Goal: Task Accomplishment & Management: Manage account settings

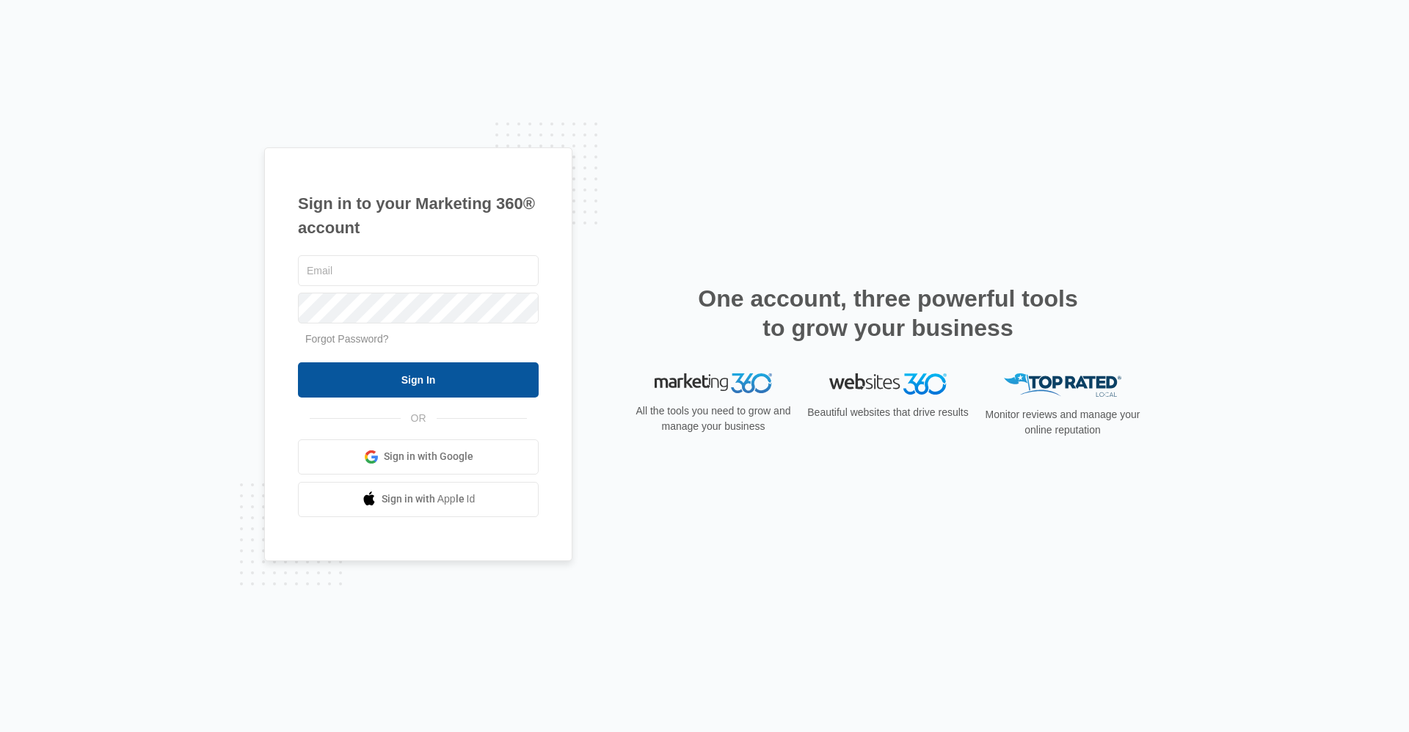
type input "[EMAIL_ADDRESS][DOMAIN_NAME]"
click at [464, 385] on input "Sign In" at bounding box center [418, 379] width 241 height 35
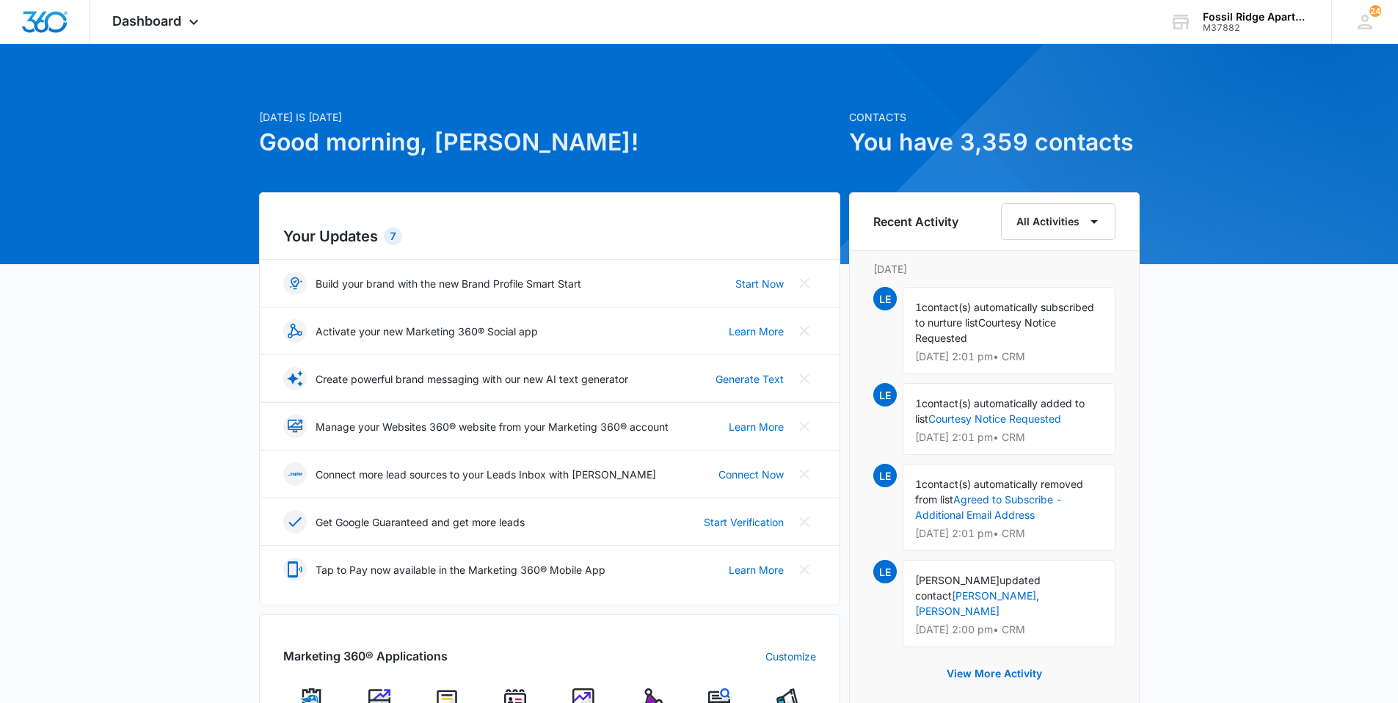
click at [518, 694] on img at bounding box center [515, 699] width 22 height 22
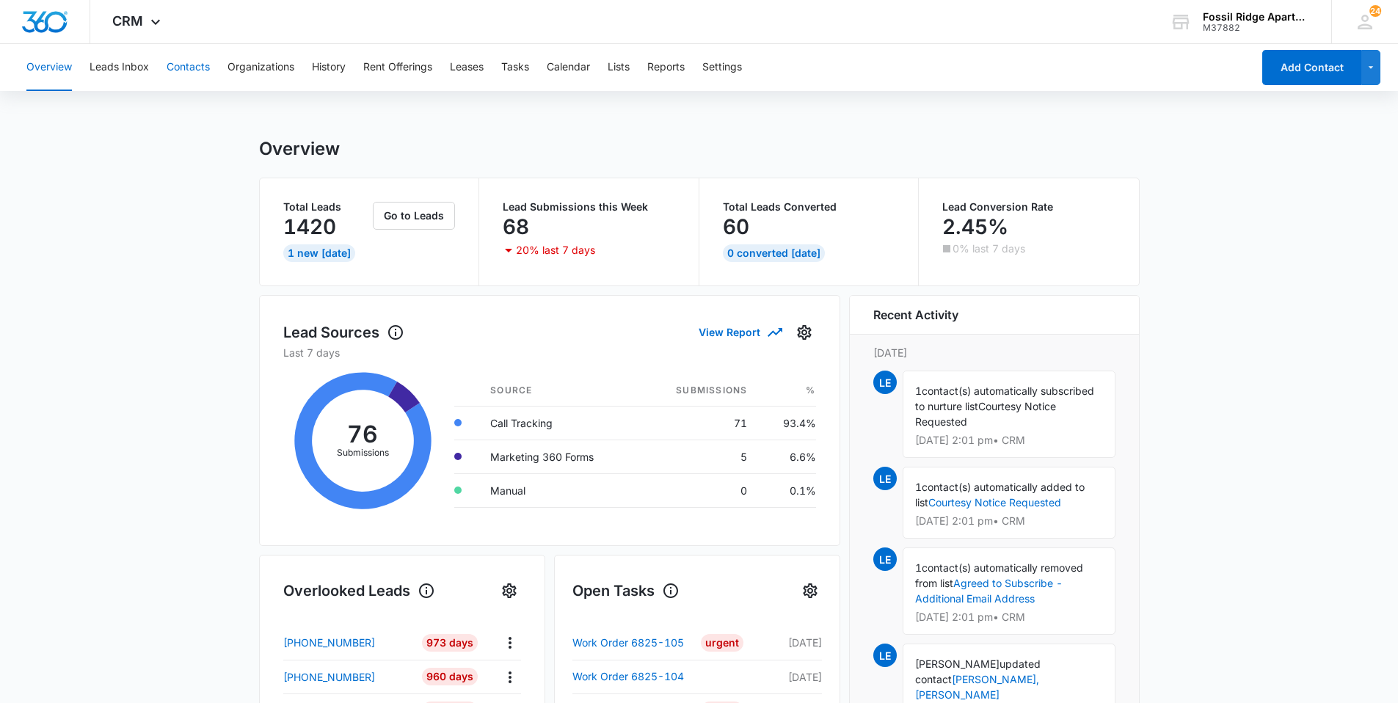
click at [194, 67] on button "Contacts" at bounding box center [188, 67] width 43 height 47
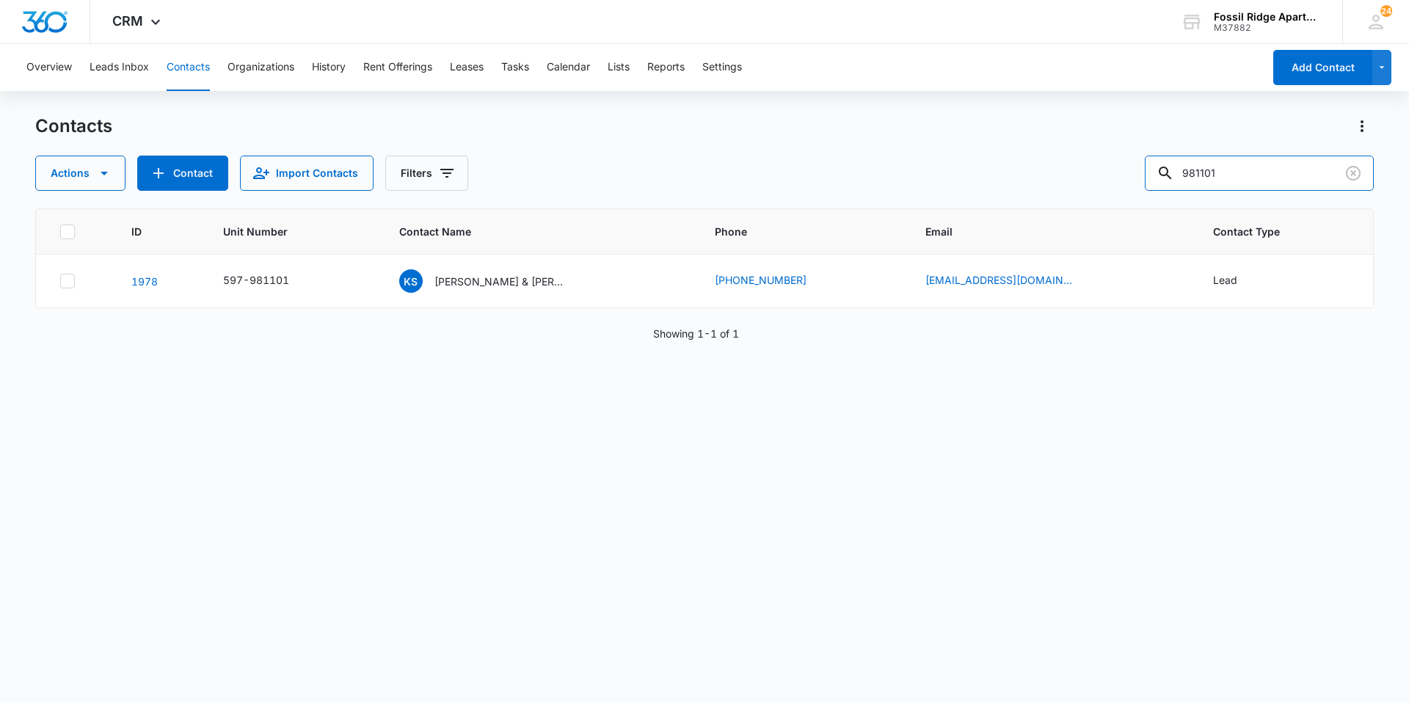
drag, startPoint x: 1239, startPoint y: 179, endPoint x: 1144, endPoint y: 189, distance: 95.1
click at [1144, 189] on div "Actions Contact Import Contacts Filters 981101" at bounding box center [704, 173] width 1338 height 35
type input "680107"
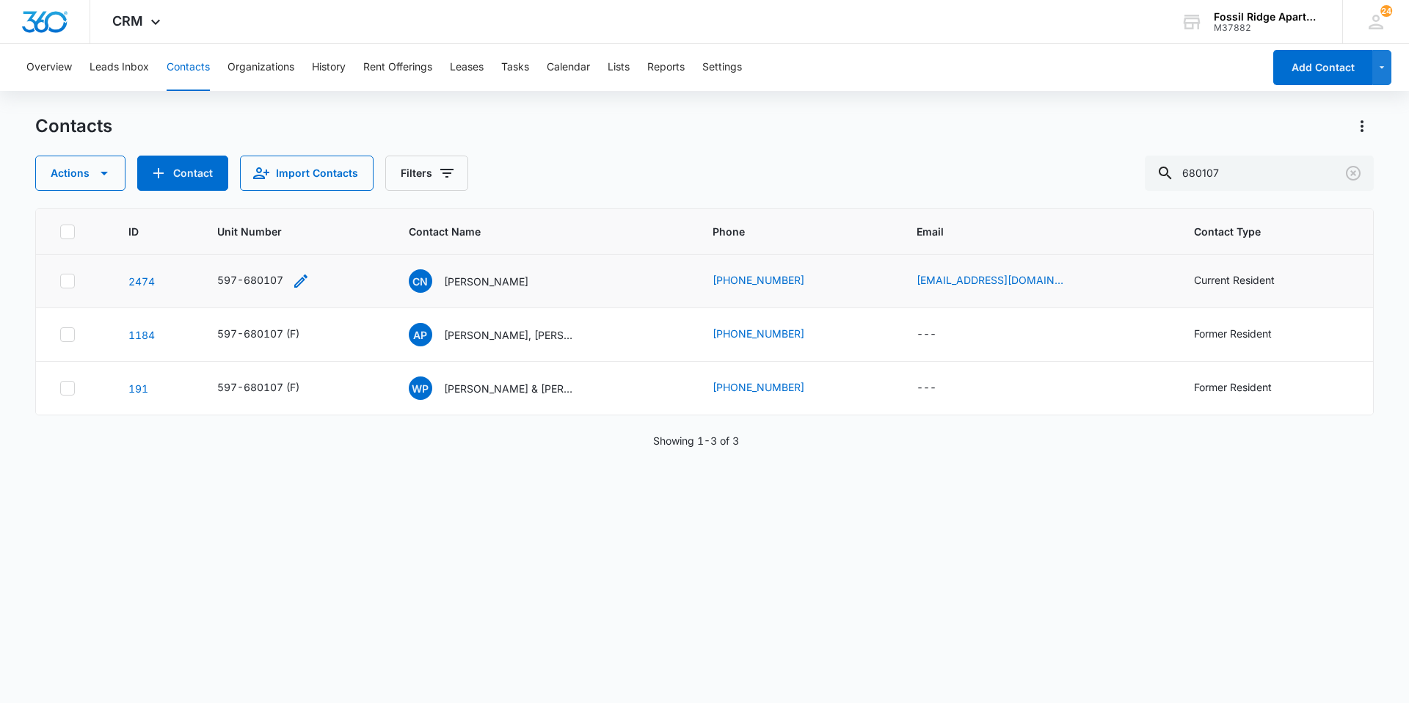
click at [302, 280] on icon "Unit Number - 597-680107 - Select to Edit Field" at bounding box center [301, 281] width 18 height 18
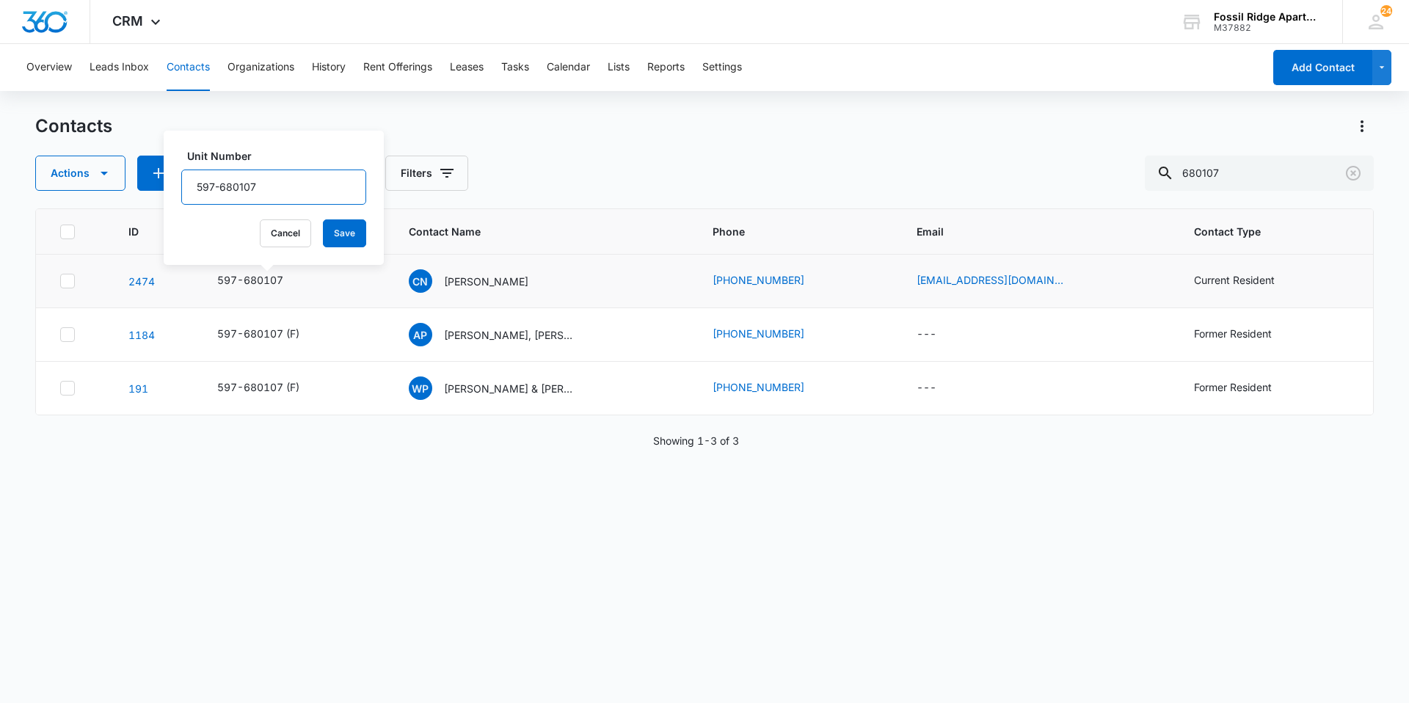
click at [271, 183] on input "597-680107" at bounding box center [273, 187] width 185 height 35
type input "597-680107(F)"
click at [323, 230] on button "Save" at bounding box center [344, 233] width 43 height 28
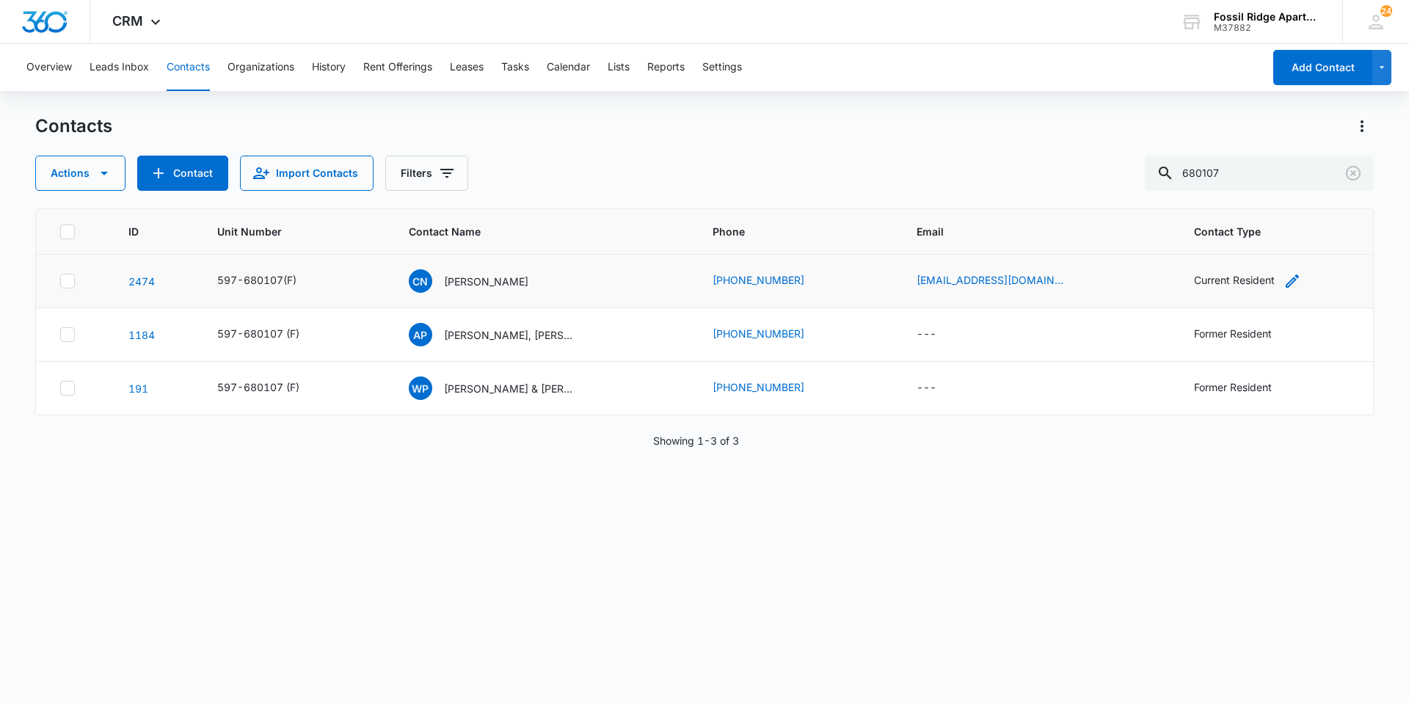
click at [1209, 282] on div "Current Resident" at bounding box center [1234, 279] width 81 height 15
click at [1251, 183] on icon "Remove Current Resident" at bounding box center [1253, 186] width 10 height 11
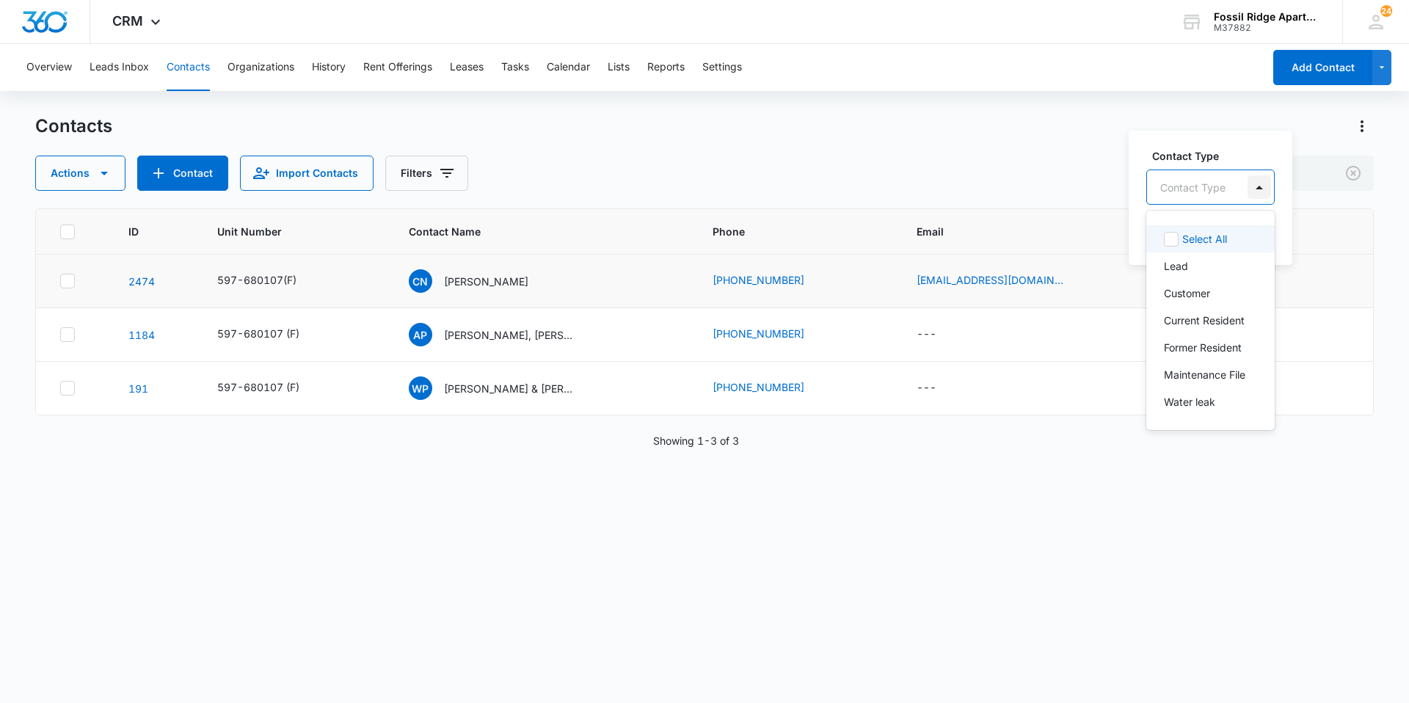
click at [1256, 189] on div at bounding box center [1258, 186] width 23 height 23
click at [1184, 348] on p "Former Resident" at bounding box center [1203, 347] width 78 height 15
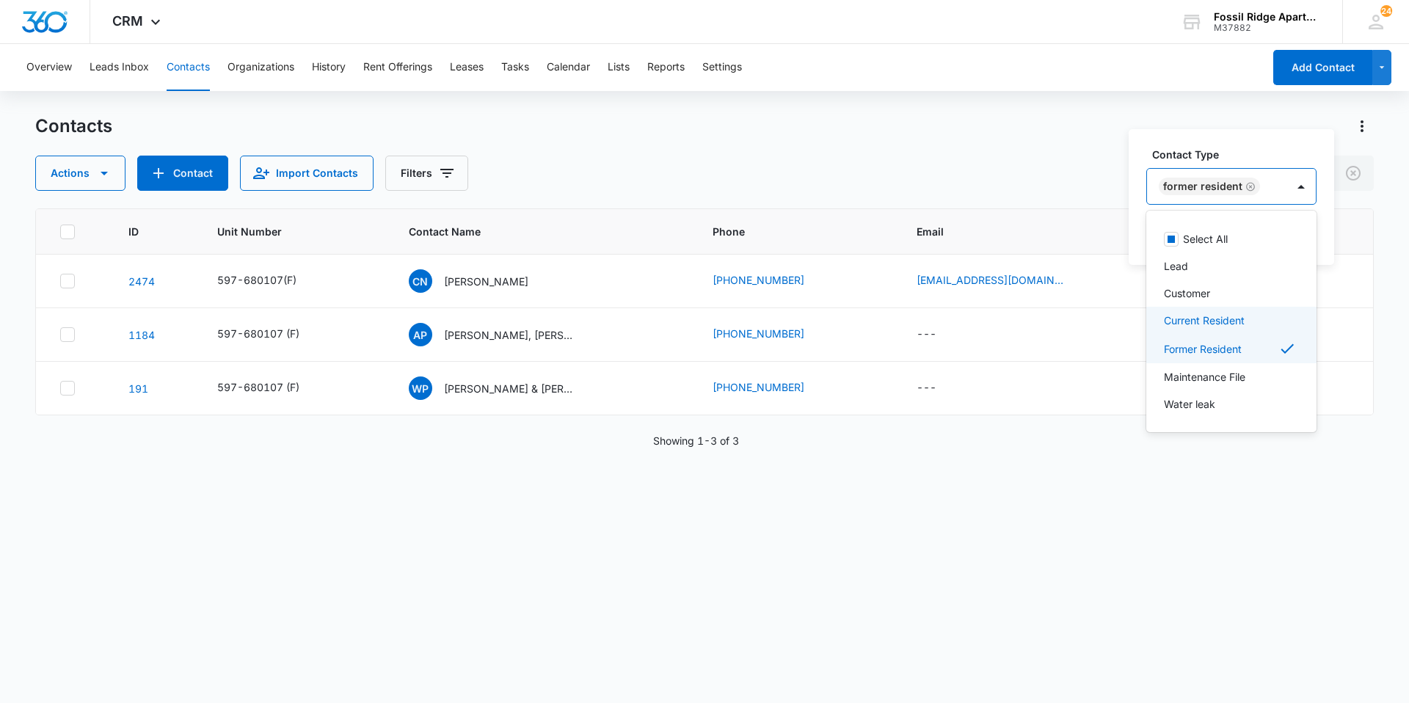
click at [1272, 186] on div "Former Resident" at bounding box center [1216, 186] width 139 height 35
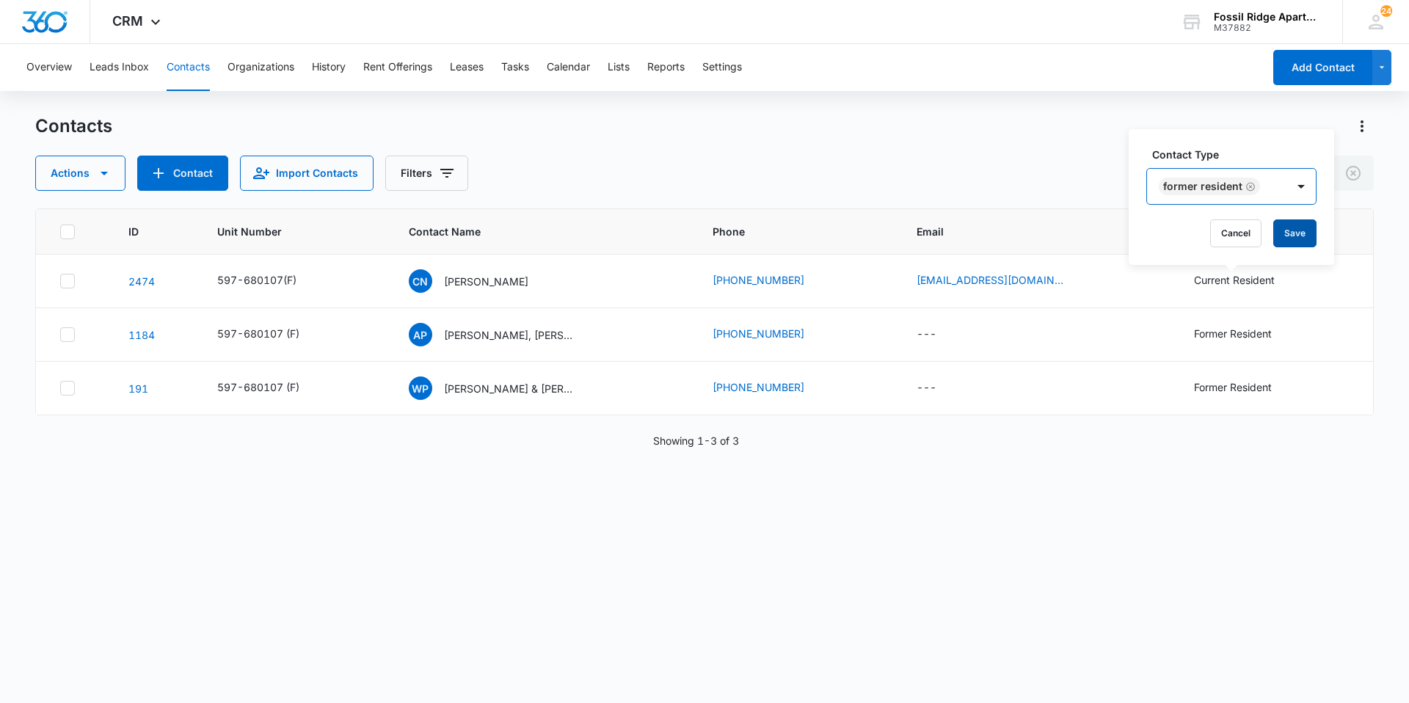
click at [1294, 236] on button "Save" at bounding box center [1294, 233] width 43 height 28
click at [486, 280] on p "[PERSON_NAME]" at bounding box center [487, 281] width 84 height 15
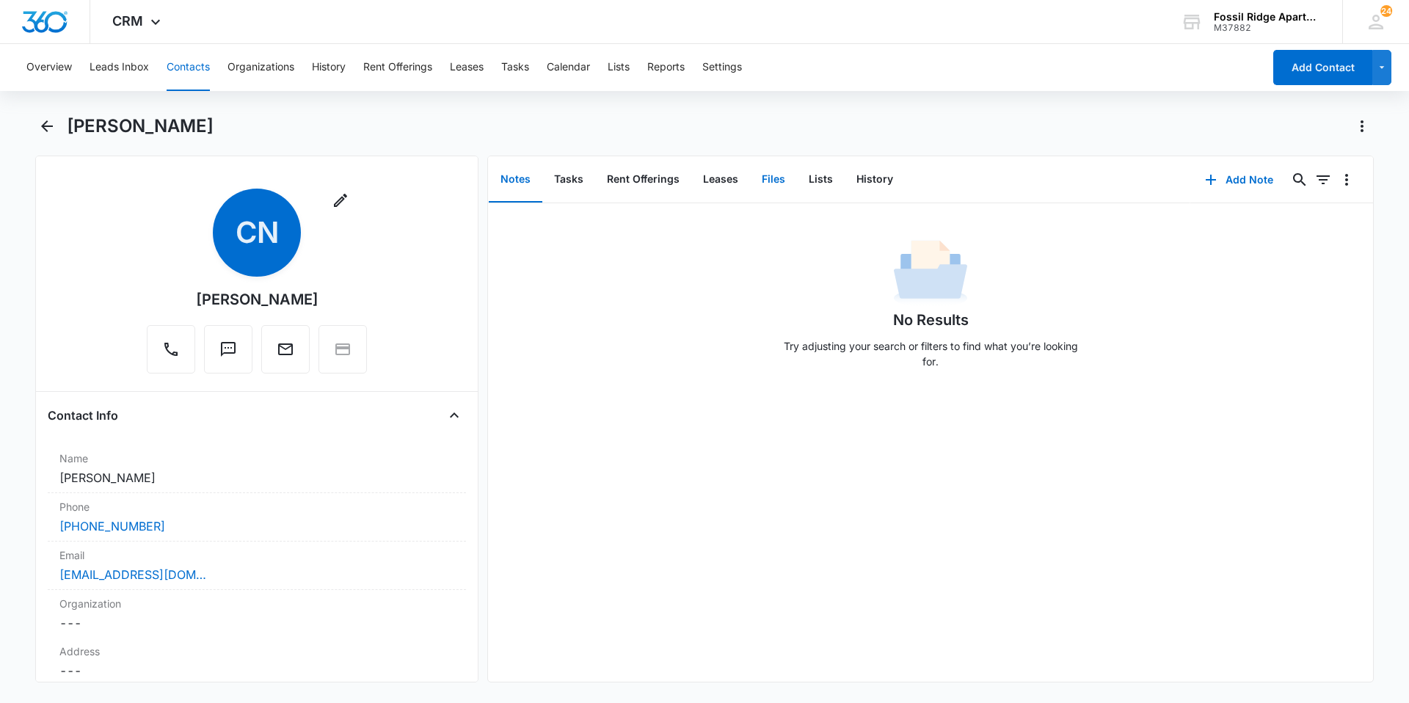
click at [770, 178] on button "Files" at bounding box center [773, 179] width 47 height 45
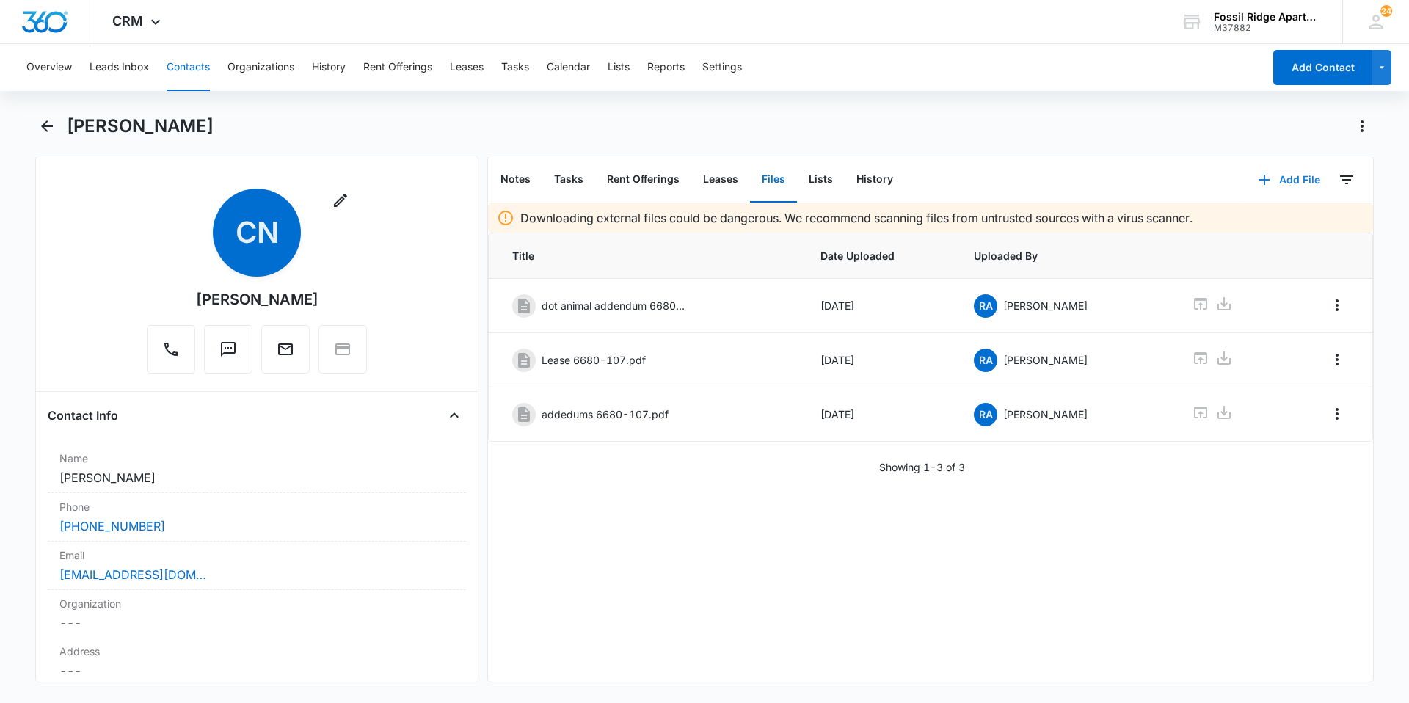
click at [1259, 176] on icon "button" at bounding box center [1264, 180] width 10 height 10
click at [1240, 226] on div "Upload Files" at bounding box center [1269, 227] width 59 height 10
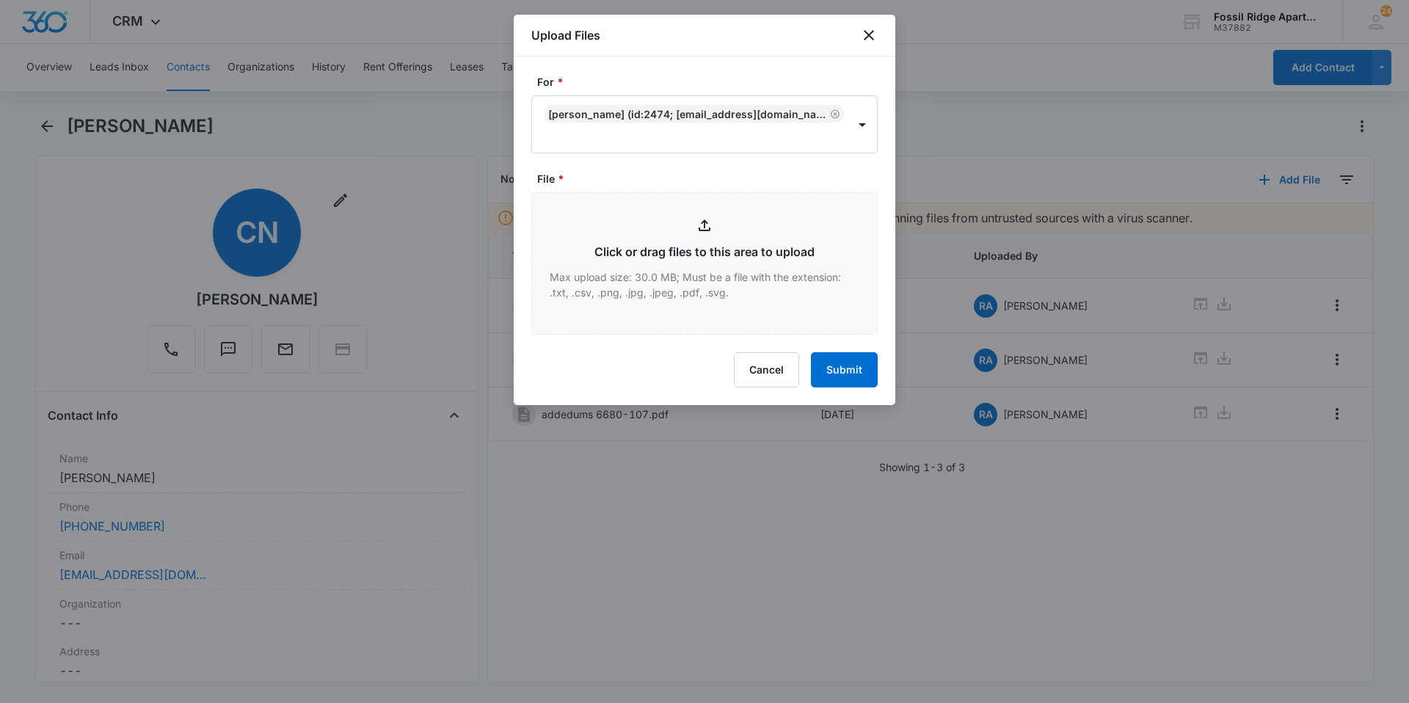
type input "C:\fakepath\Xerox Scan_09112025114134.pdf"
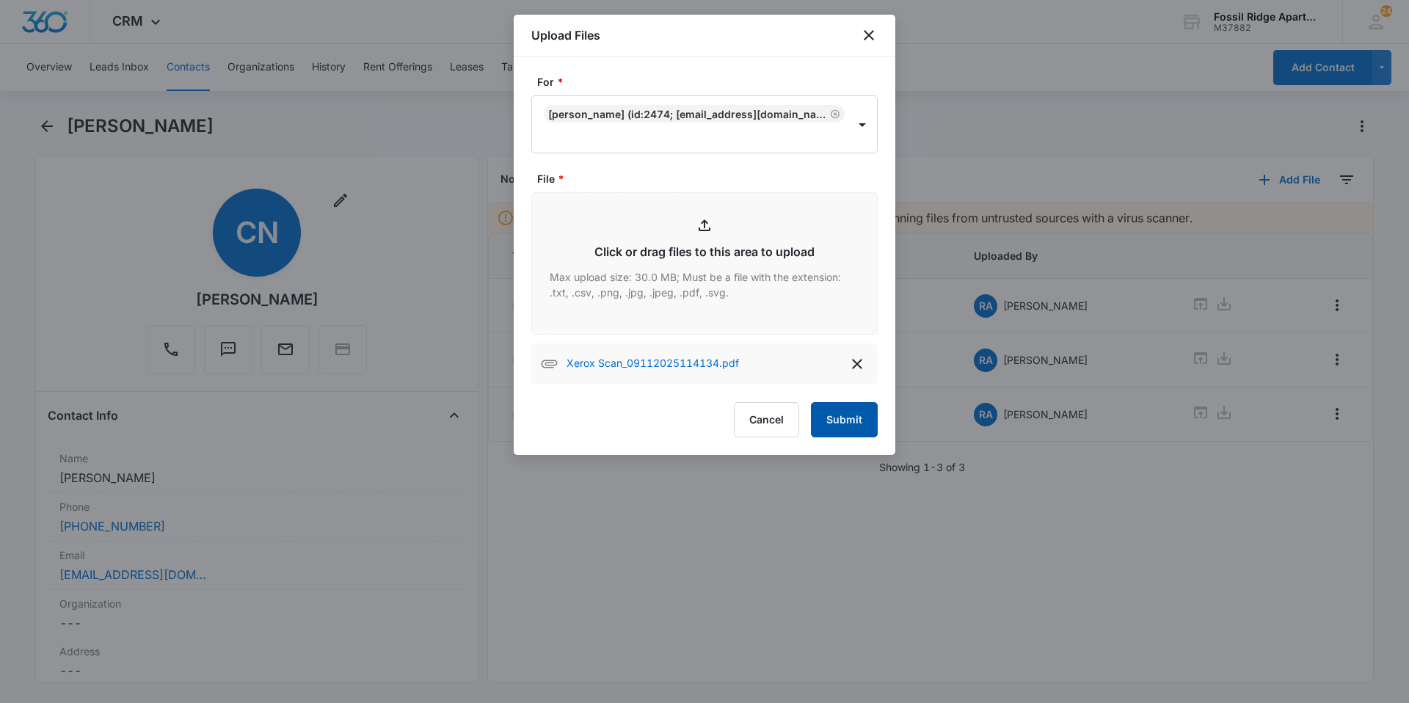
click at [854, 429] on button "Submit" at bounding box center [844, 419] width 67 height 35
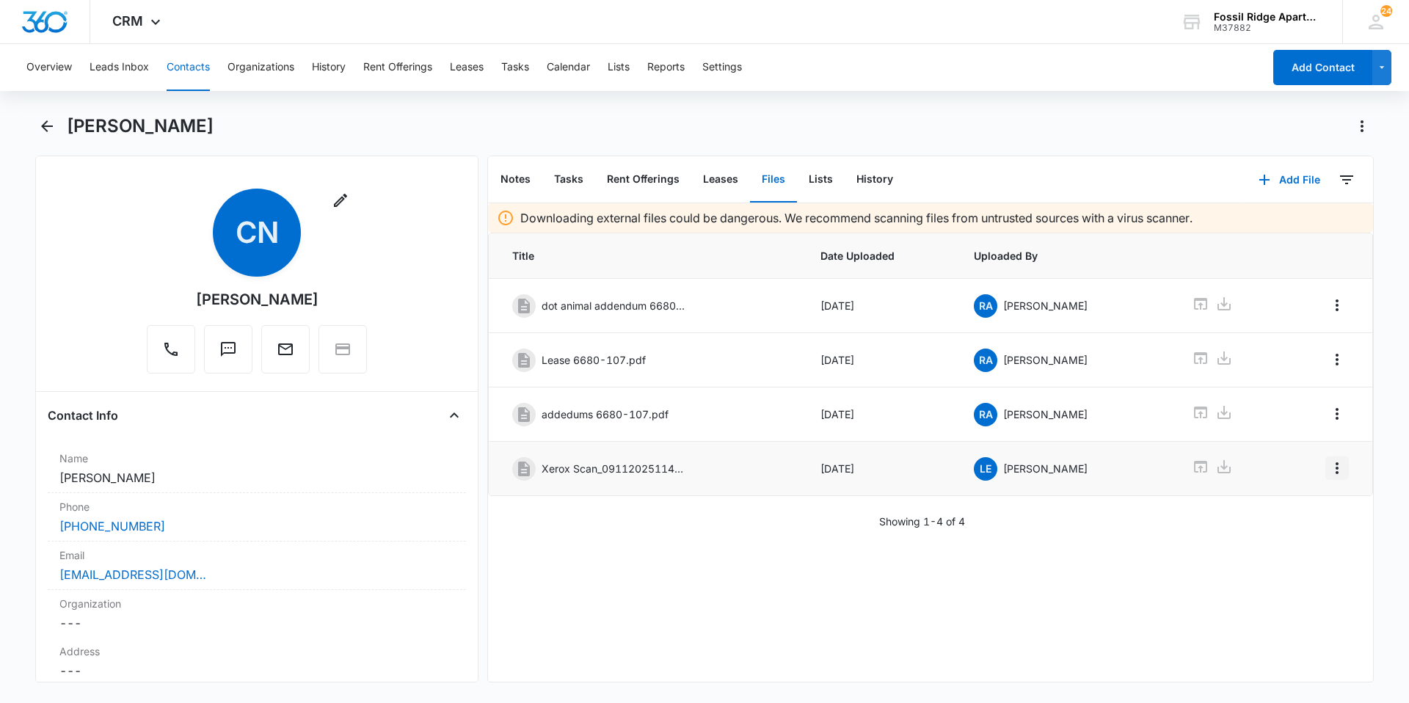
click at [1328, 469] on icon "Overflow Menu" at bounding box center [1337, 468] width 18 height 18
click at [1278, 509] on div "Edit" at bounding box center [1286, 509] width 31 height 10
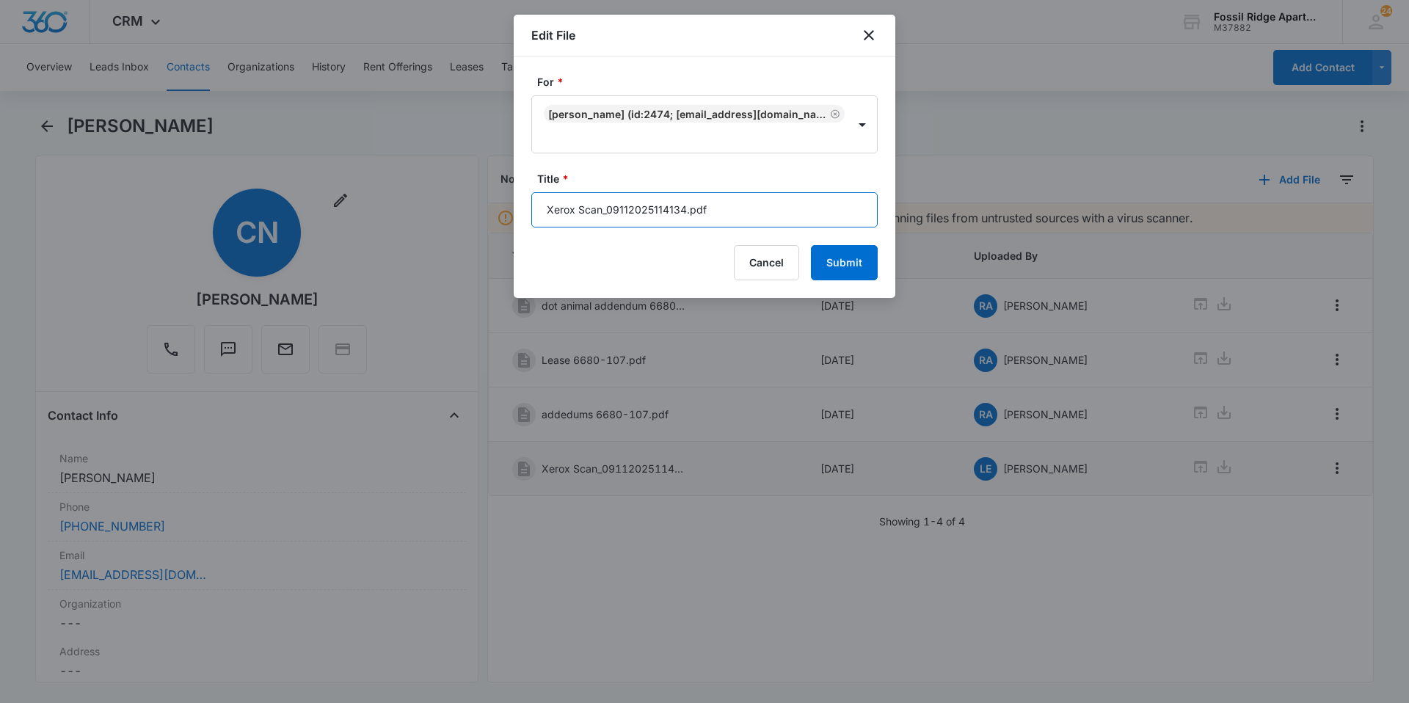
drag, startPoint x: 685, startPoint y: 209, endPoint x: 516, endPoint y: 219, distance: 169.1
click at [516, 219] on div "For * [PERSON_NAME] (ID:2474; [EMAIL_ADDRESS][DOMAIN_NAME]; 2397777968) Title *…" at bounding box center [705, 177] width 382 height 241
type input "Disbursement 597-680107.pdf"
click at [836, 263] on button "Submit" at bounding box center [844, 262] width 67 height 35
